Goal: Information Seeking & Learning: Find specific fact

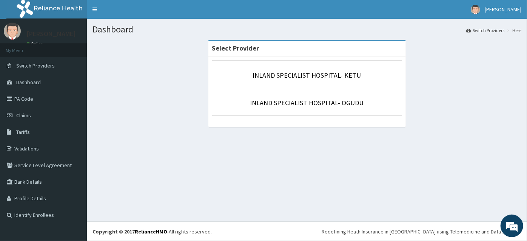
click at [326, 71] on p "INLAND SPECIALIST HOSPITAL- KETU" at bounding box center [307, 76] width 190 height 10
click at [326, 72] on link "INLAND SPECIALIST HOSPITAL- KETU" at bounding box center [307, 75] width 108 height 9
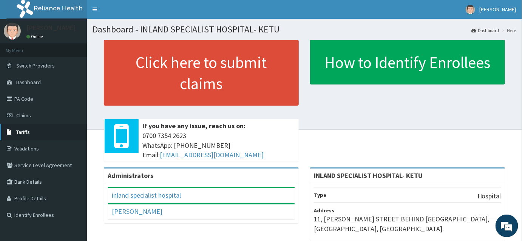
click at [20, 132] on span "Tariffs" at bounding box center [23, 132] width 14 height 7
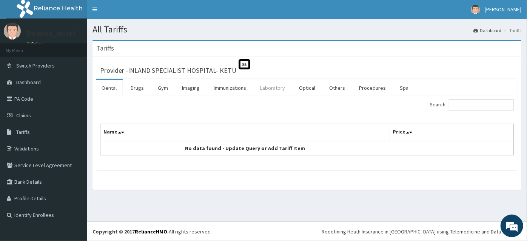
click at [265, 87] on link "Laboratory" at bounding box center [272, 88] width 37 height 16
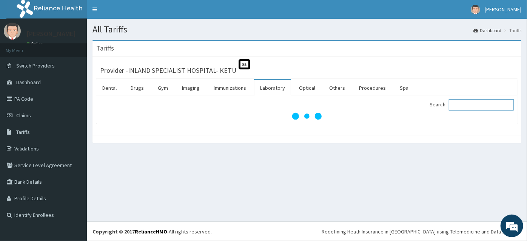
click at [466, 105] on input "Search:" at bounding box center [481, 104] width 65 height 11
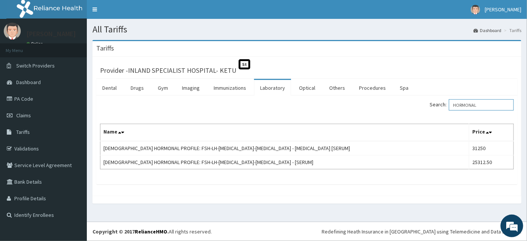
drag, startPoint x: 483, startPoint y: 105, endPoint x: 446, endPoint y: 109, distance: 37.5
click at [446, 109] on label "Search: HORMONAL" at bounding box center [471, 104] width 84 height 11
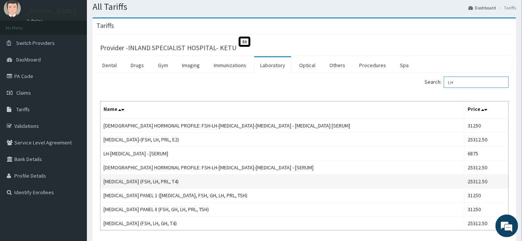
scroll to position [34, 0]
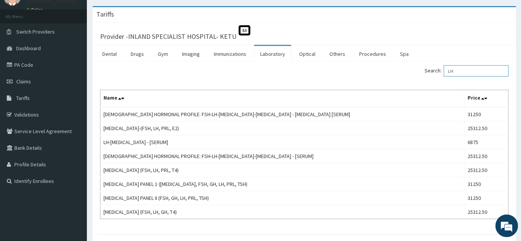
drag, startPoint x: 475, startPoint y: 68, endPoint x: 417, endPoint y: 78, distance: 59.0
click at [417, 78] on div "Search: LH Name Price FEMALE HORMONAL PROFILE: FSH-LH-PROLACTIN-PROGESTERONE - …" at bounding box center [304, 142] width 408 height 154
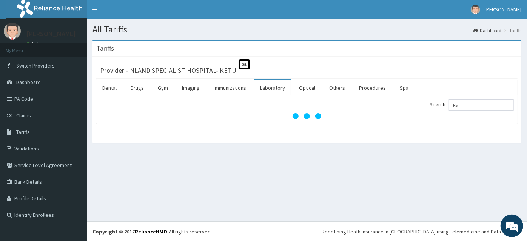
drag, startPoint x: 408, startPoint y: 72, endPoint x: 377, endPoint y: 108, distance: 47.6
click at [365, 106] on div "Search: FS" at bounding box center [412, 105] width 201 height 13
click at [471, 106] on input "FS" at bounding box center [481, 104] width 65 height 11
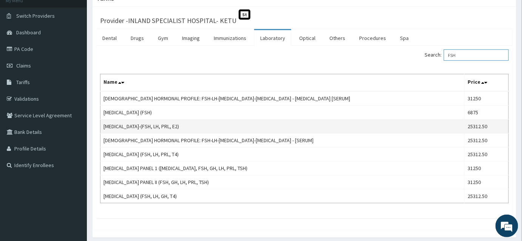
scroll to position [34, 0]
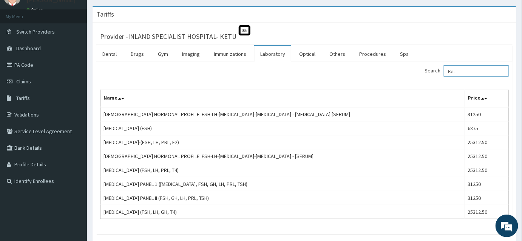
drag, startPoint x: 487, startPoint y: 73, endPoint x: 391, endPoint y: 71, distance: 95.9
click at [391, 71] on div "Search: FSH" at bounding box center [409, 71] width 198 height 13
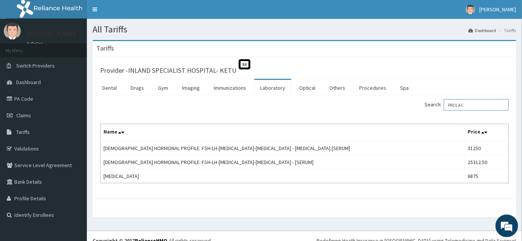
drag, startPoint x: 487, startPoint y: 109, endPoint x: 442, endPoint y: 102, distance: 45.8
click at [442, 102] on label "Search: PROLAC" at bounding box center [466, 104] width 84 height 11
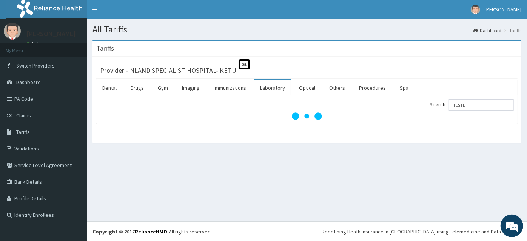
click at [282, 179] on div "All Tariffs Dashboard Tariffs Tariffs Provider - INLAND SPECIALIST HOSPITAL- KE…" at bounding box center [307, 120] width 440 height 203
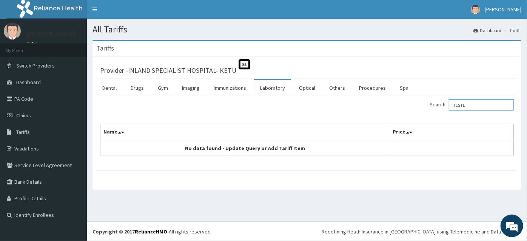
click at [479, 104] on input "TESTE" at bounding box center [481, 104] width 65 height 11
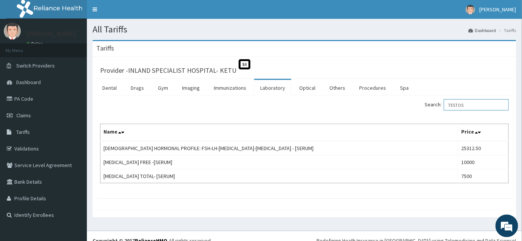
drag, startPoint x: 473, startPoint y: 103, endPoint x: 370, endPoint y: 102, distance: 103.0
click at [371, 102] on div "Search: TESTOS" at bounding box center [409, 105] width 198 height 13
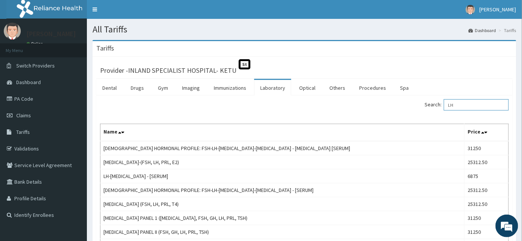
type input "LH"
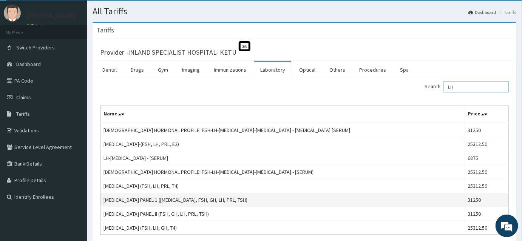
scroll to position [34, 0]
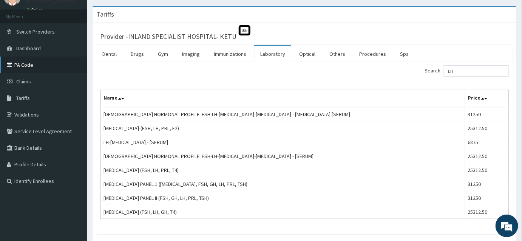
click at [33, 65] on link "PA Code" at bounding box center [43, 65] width 87 height 17
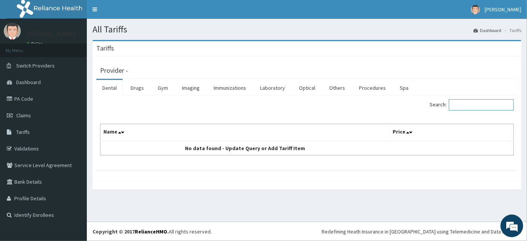
click at [461, 104] on input "Search:" at bounding box center [481, 104] width 65 height 11
click at [265, 88] on link "Laboratory" at bounding box center [272, 88] width 37 height 16
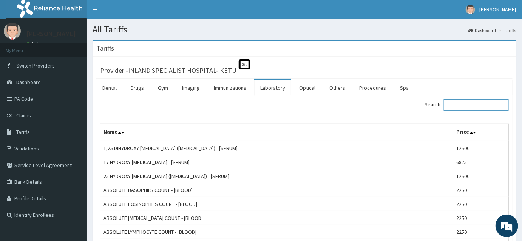
click at [457, 103] on input "Search:" at bounding box center [475, 104] width 65 height 11
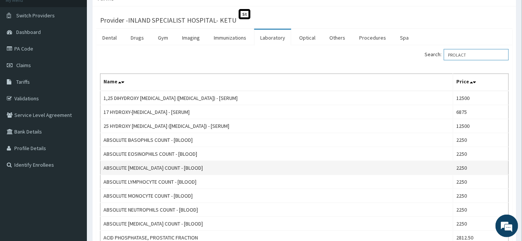
scroll to position [34, 0]
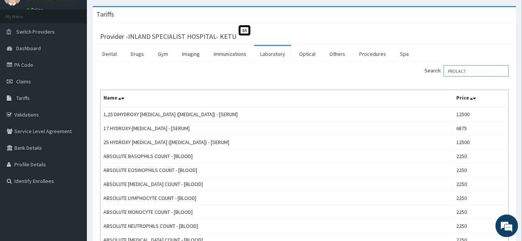
drag, startPoint x: 480, startPoint y: 68, endPoint x: 423, endPoint y: 69, distance: 57.4
click at [423, 69] on div "Search: PROLACT" at bounding box center [409, 71] width 198 height 13
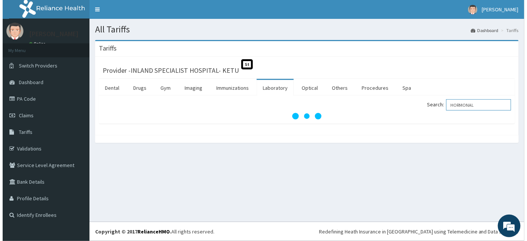
scroll to position [0, 0]
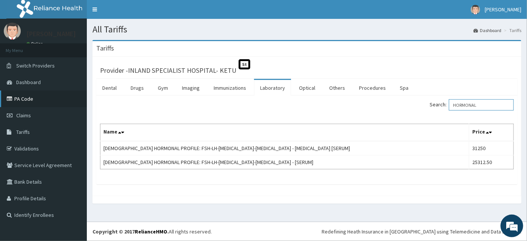
type input "HORMONAL"
click at [26, 96] on link "PA Code" at bounding box center [43, 99] width 87 height 17
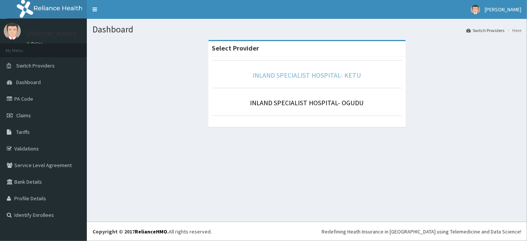
click at [287, 75] on link "INLAND SPECIALIST HOSPITAL- KETU" at bounding box center [307, 75] width 108 height 9
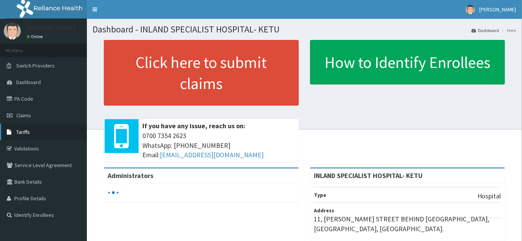
click at [19, 130] on span "Tariffs" at bounding box center [23, 132] width 14 height 7
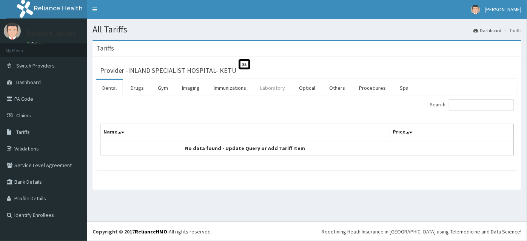
click at [284, 87] on link "Laboratory" at bounding box center [272, 88] width 37 height 16
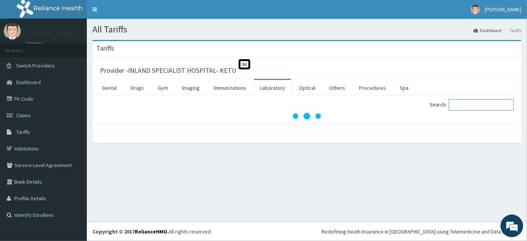
click at [463, 102] on input "Search:" at bounding box center [481, 104] width 65 height 11
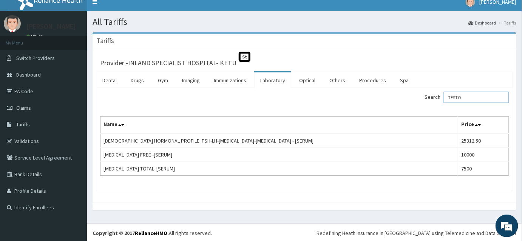
type input "TESTO"
